Goal: Information Seeking & Learning: Learn about a topic

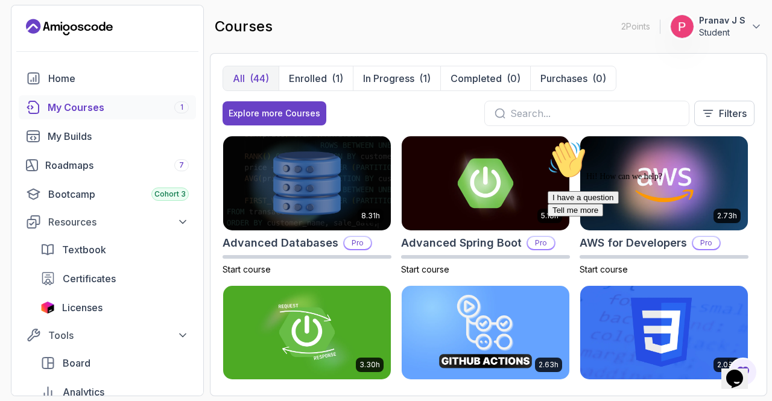
click at [548, 141] on icon "Chat attention grabber" at bounding box center [548, 141] width 0 height 0
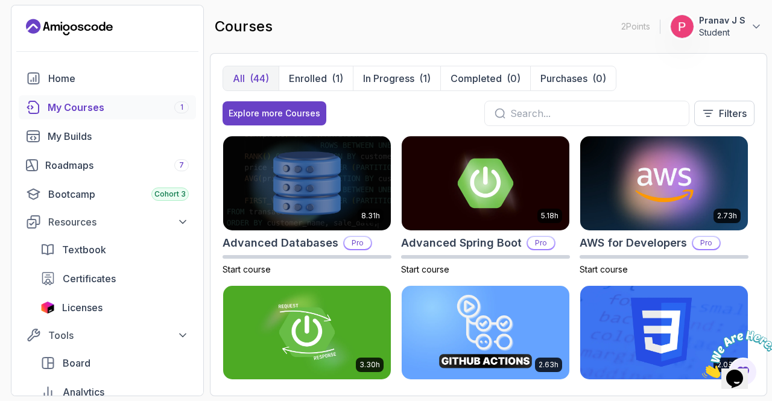
click at [702, 370] on icon "Close" at bounding box center [702, 375] width 0 height 10
click at [325, 89] on button "Enrolled (1)" at bounding box center [316, 78] width 74 height 24
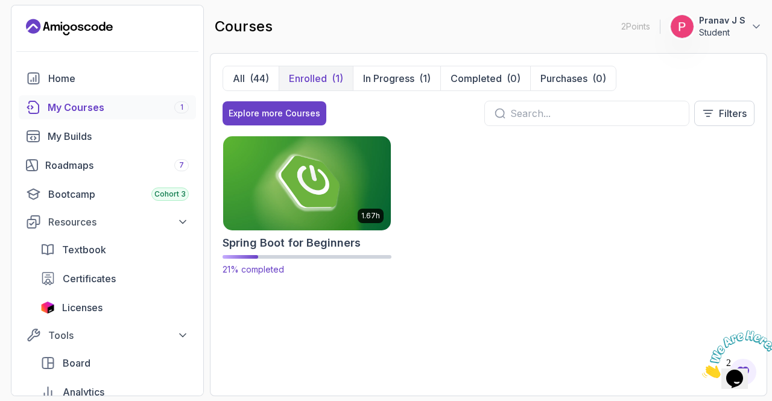
click at [256, 168] on img at bounding box center [307, 183] width 176 height 98
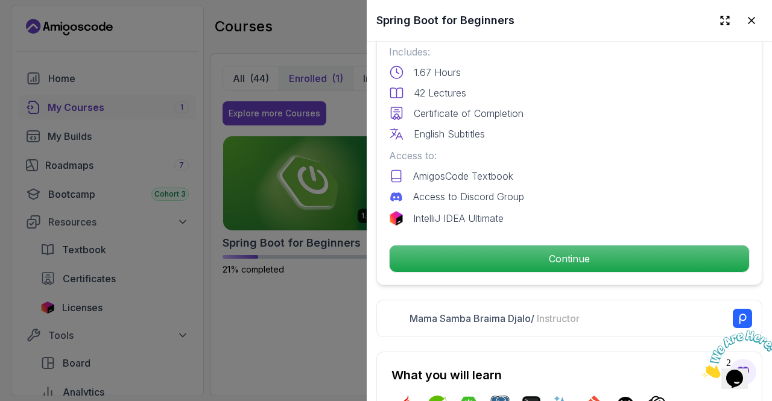
scroll to position [334, 0]
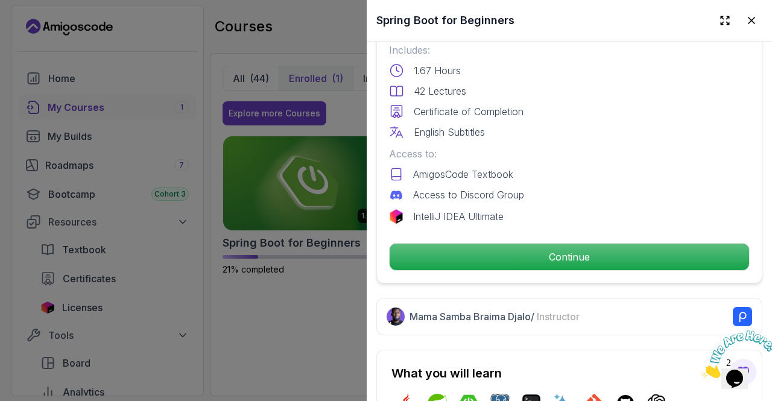
click at [560, 265] on div "Free Course Includes: 1.67 Hours 42 Lectures Certificate of Completion English …" at bounding box center [569, 138] width 386 height 291
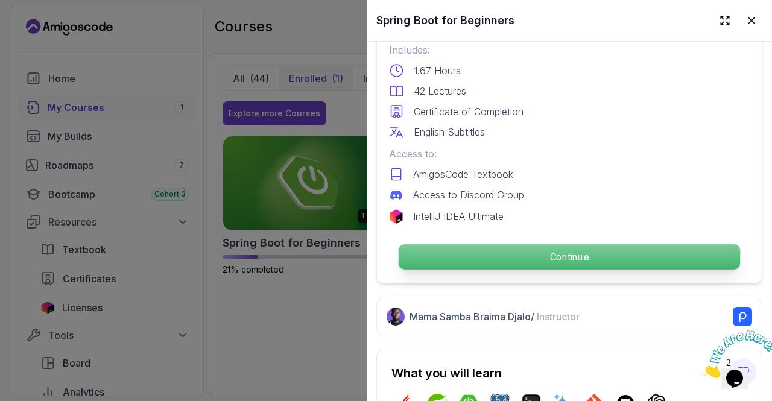
click at [552, 253] on p "Continue" at bounding box center [569, 256] width 341 height 25
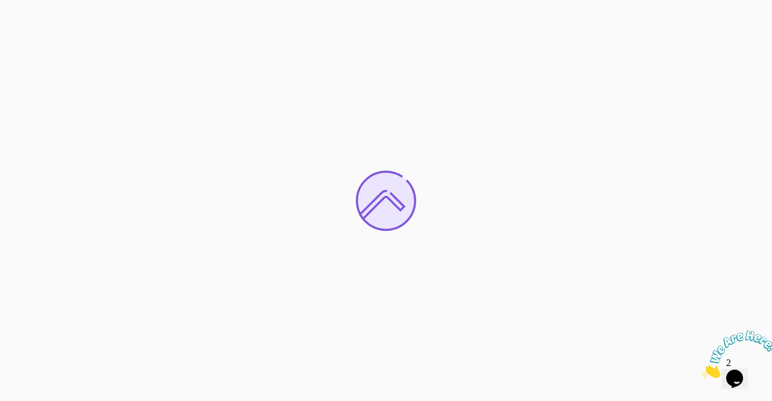
click at [702, 370] on icon "Close" at bounding box center [702, 375] width 0 height 10
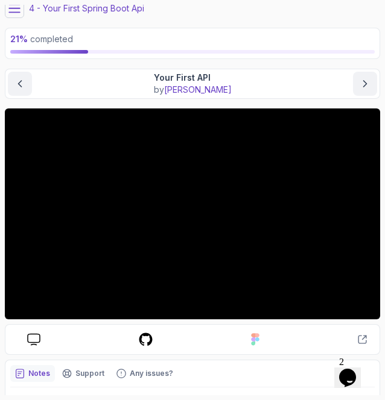
scroll to position [60, 0]
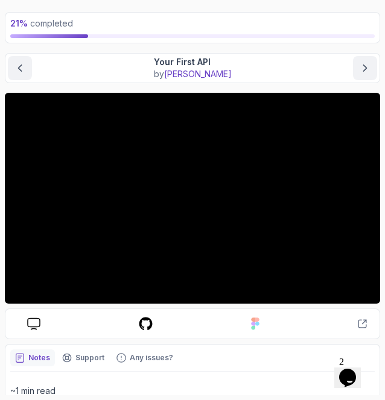
click at [273, 352] on div "Notes Support Any issues?" at bounding box center [192, 358] width 364 height 17
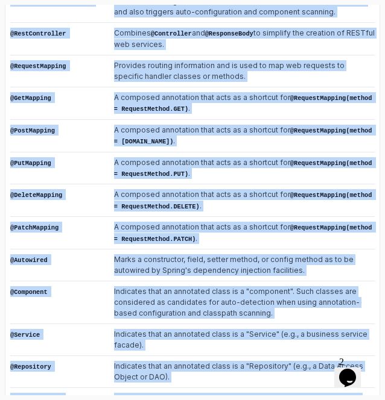
scroll to position [501, 0]
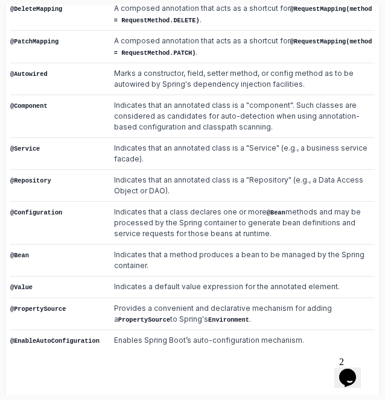
drag, startPoint x: 9, startPoint y: 42, endPoint x: 244, endPoint y: 419, distance: 444.9
click at [244, 400] on html "24 % completed 1 - Intro 2 - Intro To Spring And Spring Boot 3 - Environment Se…" at bounding box center [192, 200] width 385 height 400
click at [198, 226] on td "Indicates that a class declares one or more @Bean methods and may be processed …" at bounding box center [241, 223] width 268 height 43
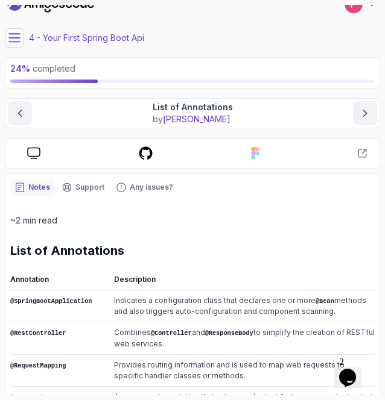
scroll to position [0, 0]
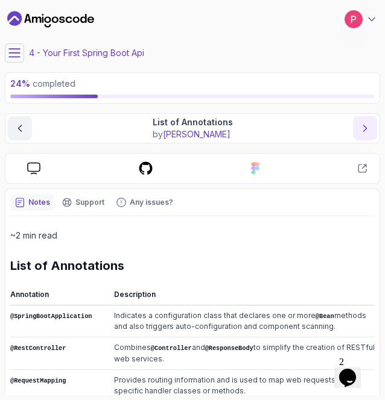
click at [369, 122] on icon "next content" at bounding box center [365, 128] width 12 height 12
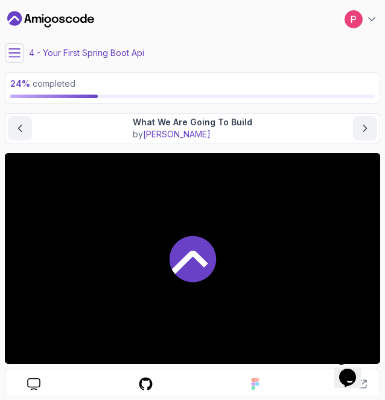
scroll to position [60, 0]
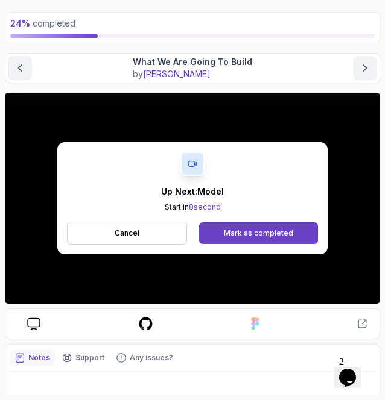
click at [213, 191] on p "Up Next: Model" at bounding box center [192, 192] width 63 height 12
click at [371, 78] on button "next content" at bounding box center [365, 68] width 24 height 24
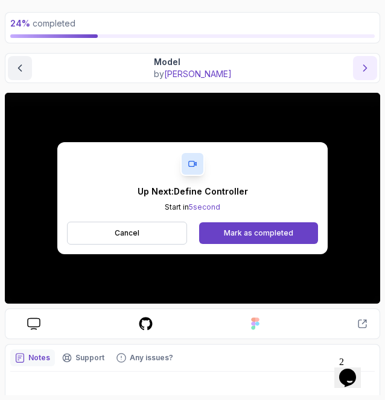
click at [362, 69] on icon "next content" at bounding box center [365, 68] width 12 height 12
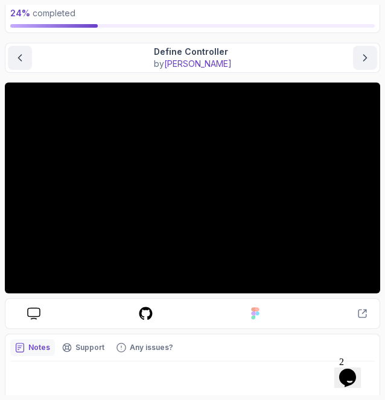
scroll to position [70, 0]
